Goal: Transaction & Acquisition: Purchase product/service

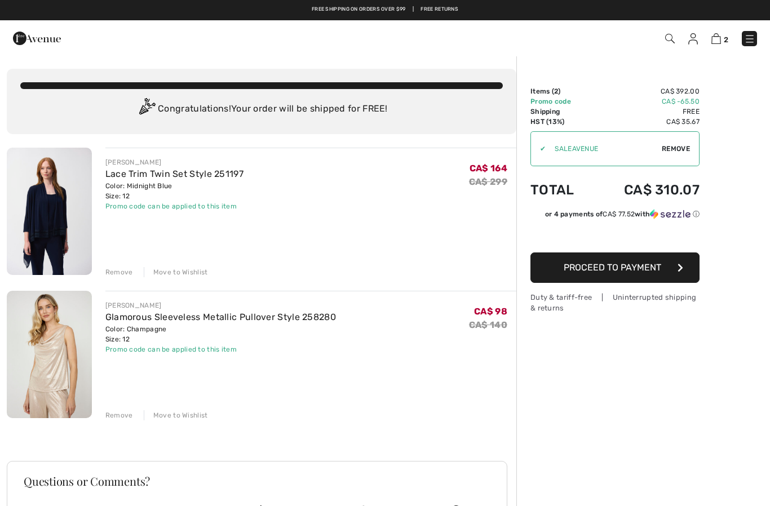
click at [752, 39] on img at bounding box center [749, 38] width 11 height 11
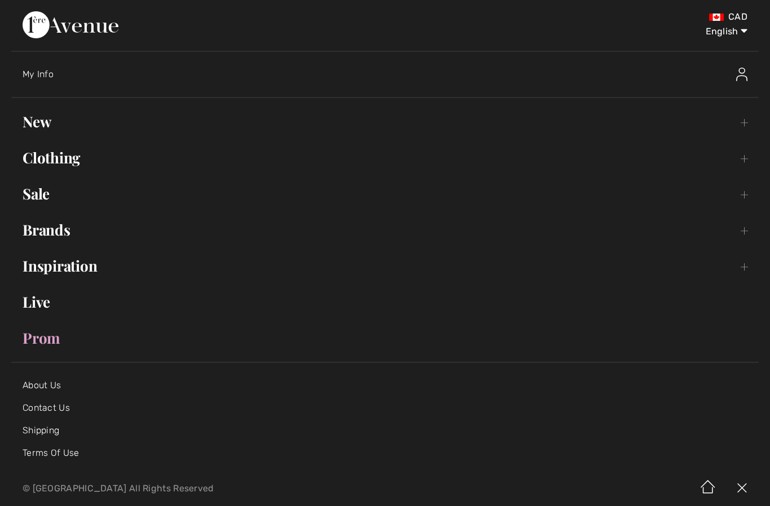
click at [59, 151] on link "Clothing Toggle submenu" at bounding box center [385, 157] width 748 height 25
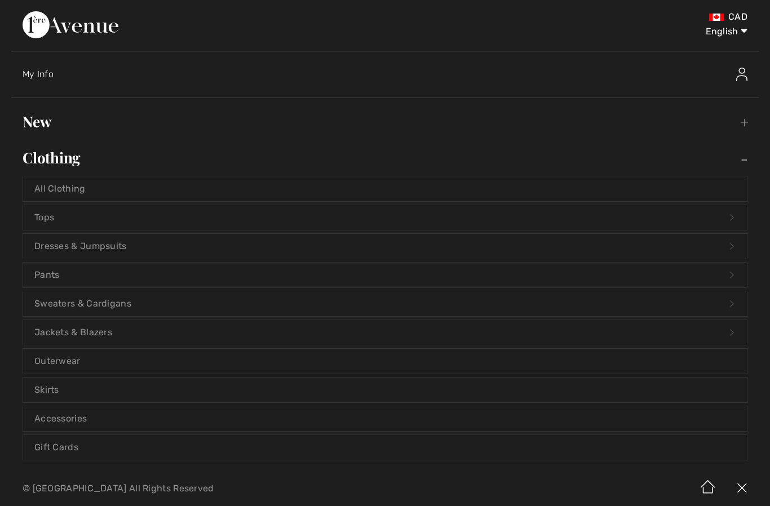
click at [68, 273] on link "Pants Open submenu" at bounding box center [385, 275] width 724 height 25
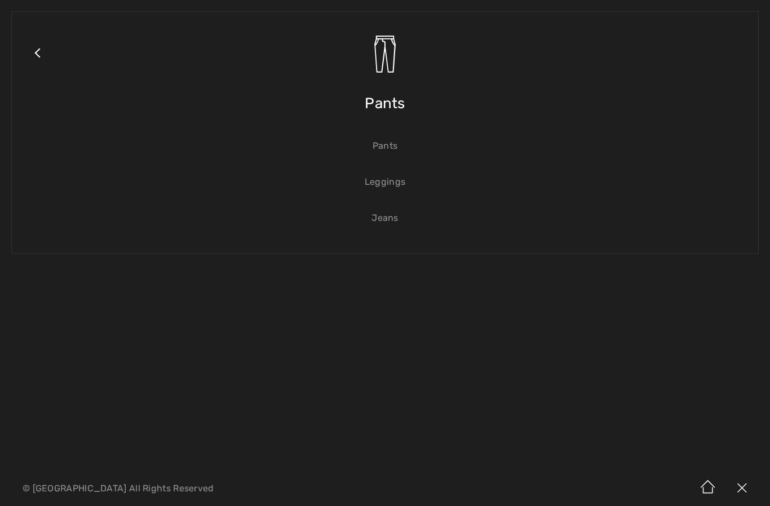
click at [404, 218] on link "Jeans" at bounding box center [385, 218] width 724 height 25
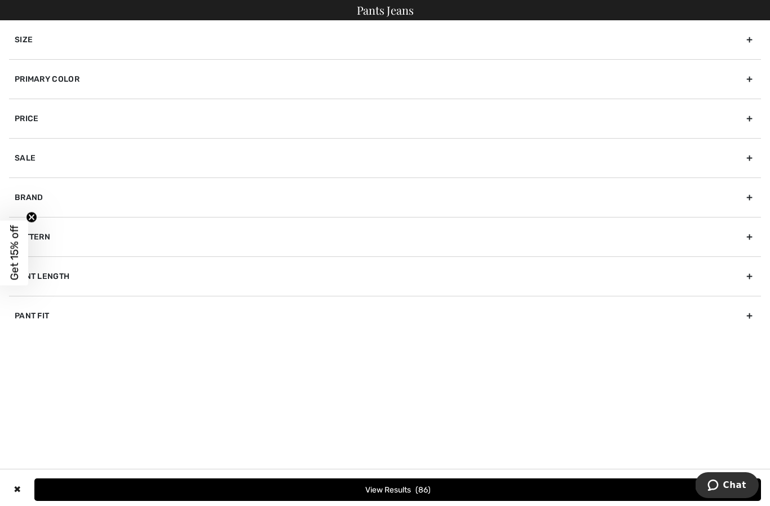
click at [304, 72] on div "Primary Color" at bounding box center [385, 78] width 752 height 39
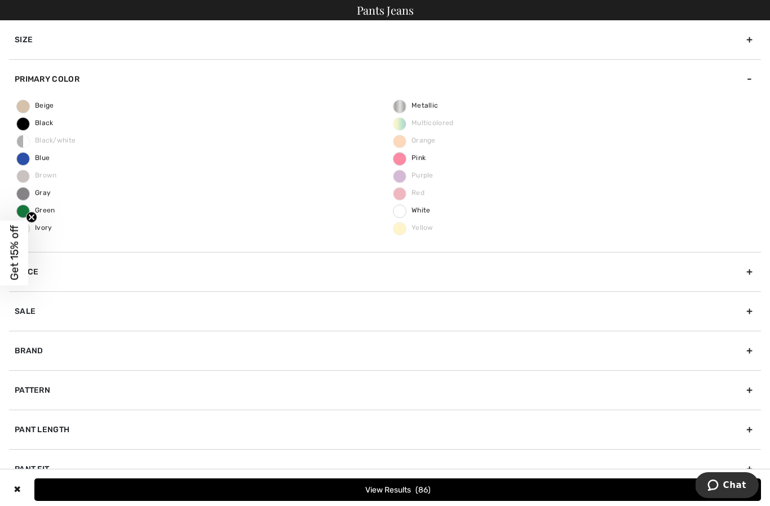
click at [27, 122] on span "Black" at bounding box center [35, 123] width 37 height 8
click at [0, 0] on input "Black" at bounding box center [0, 0] width 0 height 0
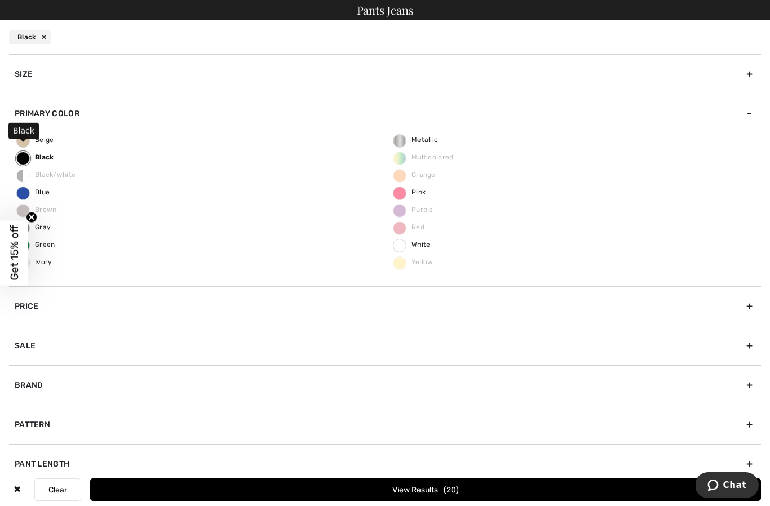
click at [28, 194] on span "Blue" at bounding box center [33, 192] width 33 height 8
click at [0, 0] on input "Blue" at bounding box center [0, 0] width 0 height 0
click at [410, 483] on button "View Results 66" at bounding box center [425, 490] width 671 height 23
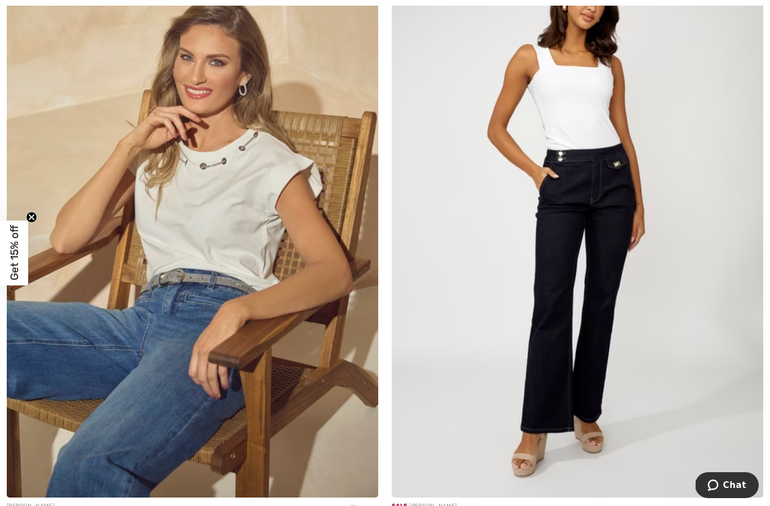
scroll to position [7799, 0]
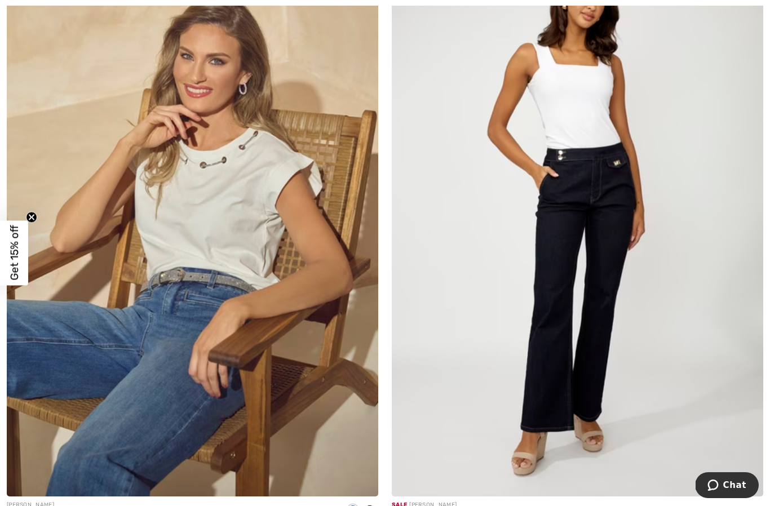
click at [587, 142] on img at bounding box center [578, 219] width 372 height 558
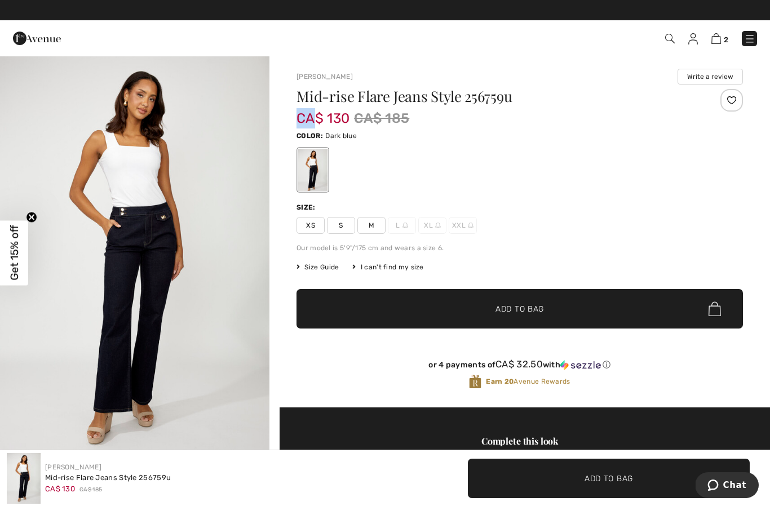
click at [399, 77] on div "Frank Lyman Write a review" at bounding box center [520, 77] width 447 height 16
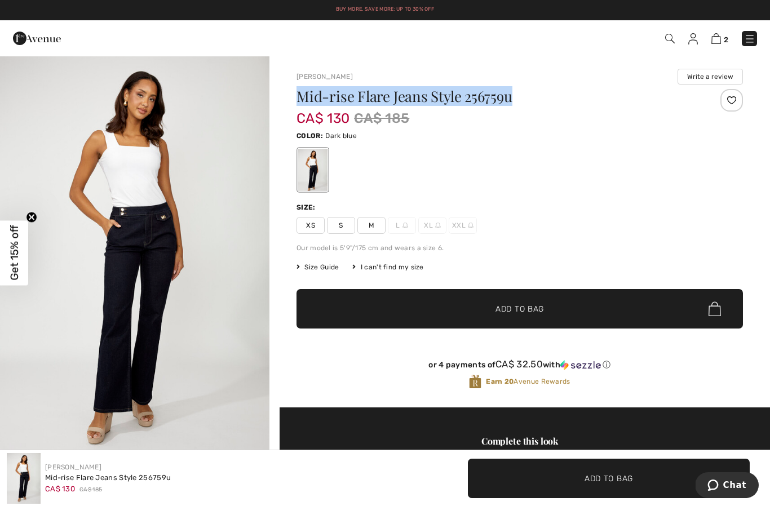
copy h1 "Mid-rise Flare Jeans Style 256759u"
